Goal: Information Seeking & Learning: Learn about a topic

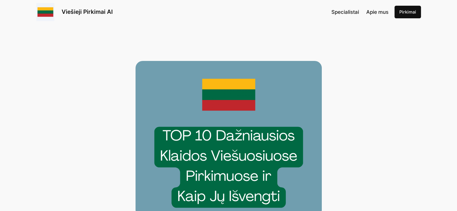
click at [102, 13] on link "Viešieji Pirkimai AI" at bounding box center [87, 11] width 51 height 7
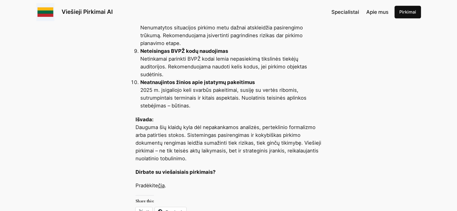
scroll to position [451, 0]
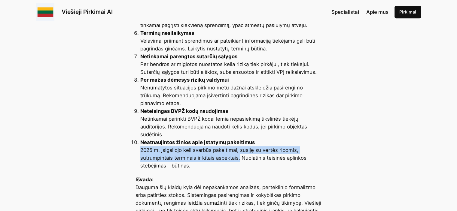
drag, startPoint x: 240, startPoint y: 159, endPoint x: 140, endPoint y: 151, distance: 100.6
click at [140, 151] on li "Neatnaujintos žinios apie įstatymų pakeitimus 2025 m. įsigaliojo keli svarbūs p…" at bounding box center [231, 154] width 182 height 31
copy li "2025 m. įsigaliojo keli svarbūs pakeitimai, susiję su vertės ribomis, sutrumpin…"
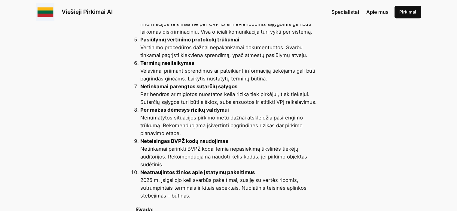
click at [227, 198] on li "Neatnaujintos žinios apie įstatymų pakeitimus 2025 m. įsigaliojo keli svarbūs p…" at bounding box center [231, 184] width 182 height 31
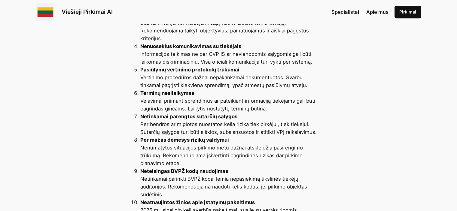
scroll to position [240, 0]
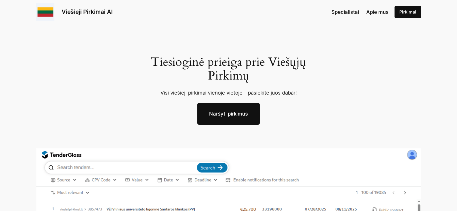
click at [230, 112] on link "Naršyti pirkimus" at bounding box center [228, 114] width 63 height 22
